Goal: Navigation & Orientation: Find specific page/section

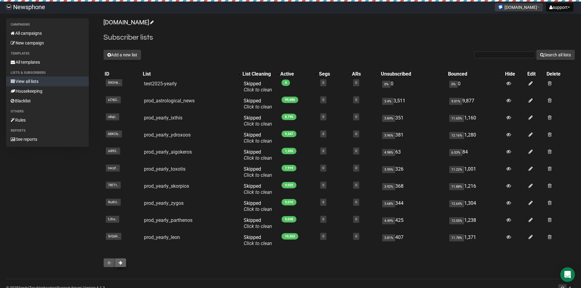
click at [120, 266] on button at bounding box center [121, 262] width 12 height 9
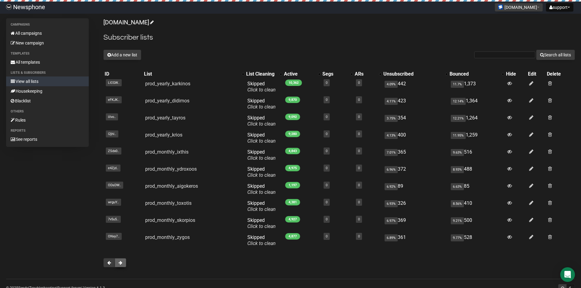
click at [119, 264] on span at bounding box center [121, 263] width 4 height 4
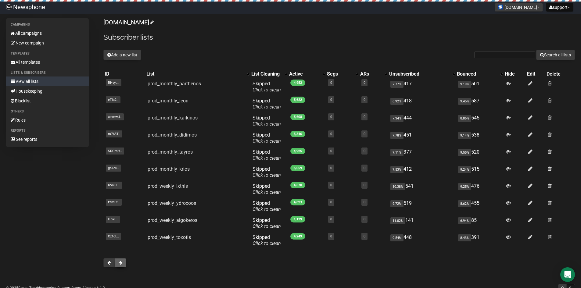
click at [120, 263] on span at bounding box center [121, 263] width 4 height 4
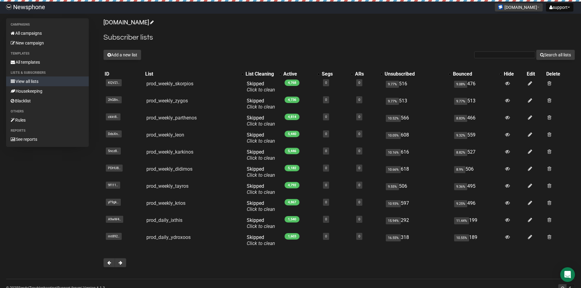
click at [120, 266] on button at bounding box center [121, 262] width 12 height 9
click at [120, 264] on span at bounding box center [121, 263] width 4 height 4
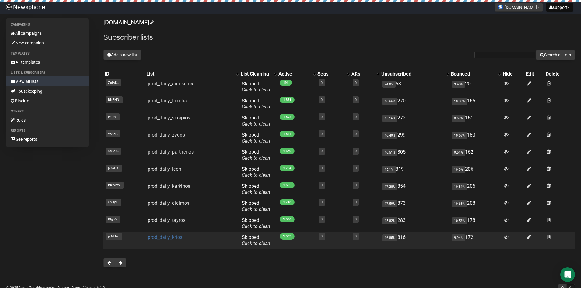
click at [167, 237] on link "prod_daily_krios" at bounding box center [165, 238] width 35 height 6
